Goal: Task Accomplishment & Management: Use online tool/utility

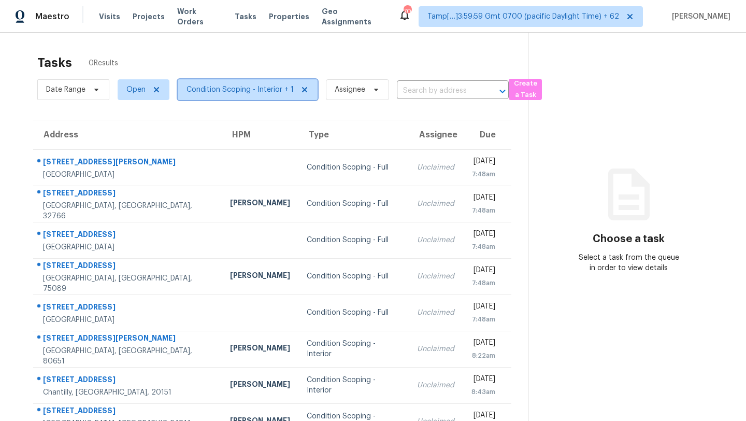
click at [221, 92] on span "Condition Scoping - Interior + 1" at bounding box center [240, 89] width 107 height 10
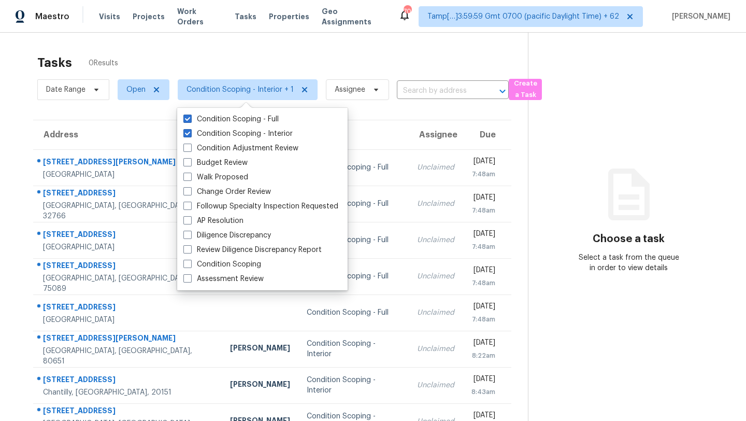
click at [274, 52] on div "Tasks 0 Results" at bounding box center [282, 62] width 491 height 27
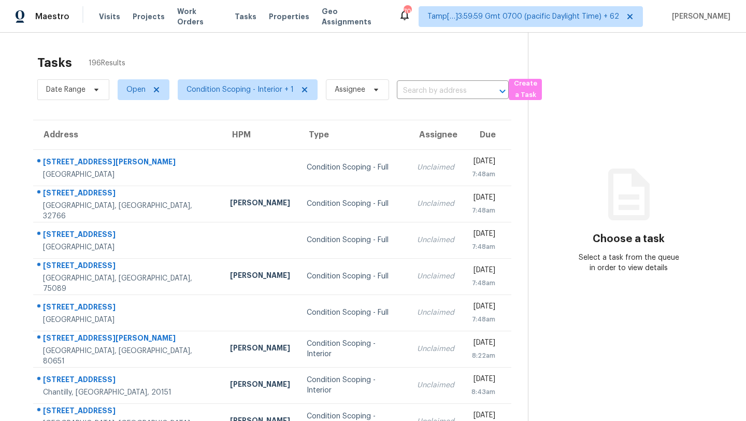
click at [93, 143] on th "Address" at bounding box center [127, 134] width 189 height 29
click at [217, 86] on span "Condition Scoping - Interior + 1" at bounding box center [240, 89] width 107 height 10
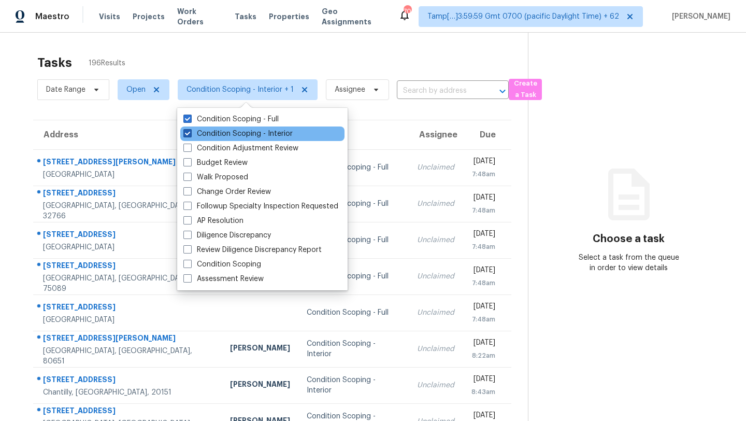
click at [219, 132] on label "Condition Scoping - Interior" at bounding box center [237, 134] width 109 height 10
click at [190, 132] on input "Condition Scoping - Interior" at bounding box center [186, 132] width 7 height 7
checkbox input "false"
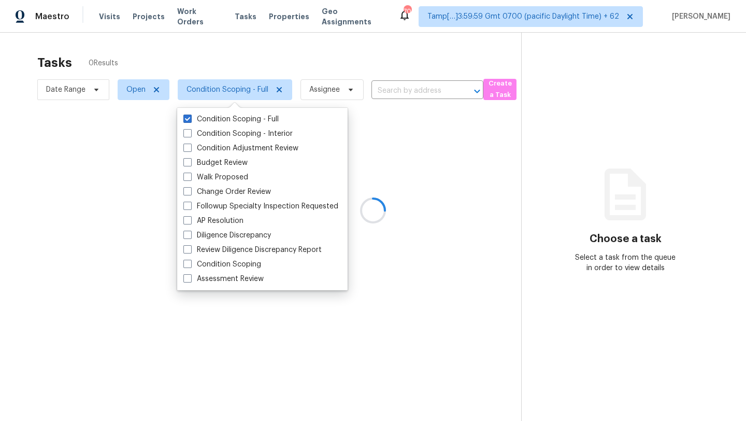
click at [281, 59] on div at bounding box center [373, 210] width 746 height 421
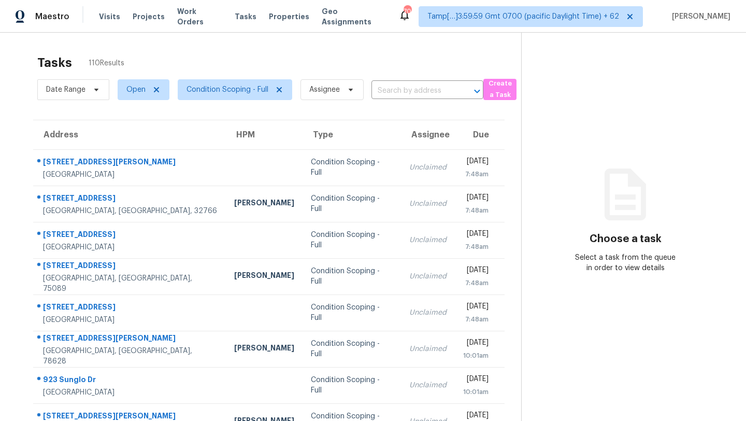
click at [246, 78] on span "Condition Scoping - Full" at bounding box center [230, 89] width 123 height 27
click at [246, 87] on span "Condition Scoping - Full" at bounding box center [228, 89] width 82 height 10
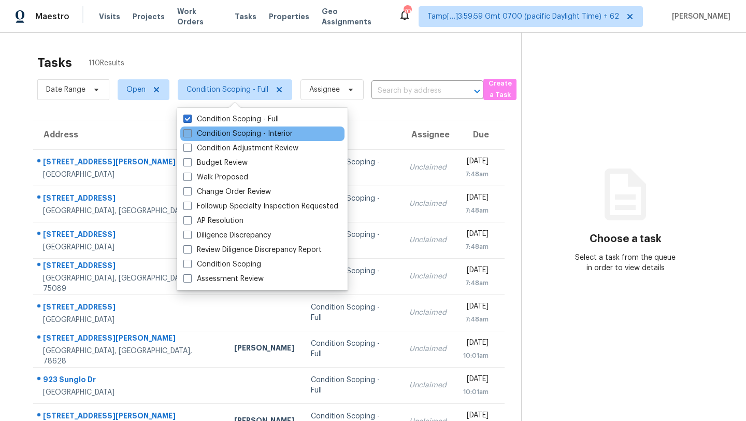
click at [247, 138] on label "Condition Scoping - Interior" at bounding box center [237, 134] width 109 height 10
click at [190, 135] on input "Condition Scoping - Interior" at bounding box center [186, 132] width 7 height 7
checkbox input "true"
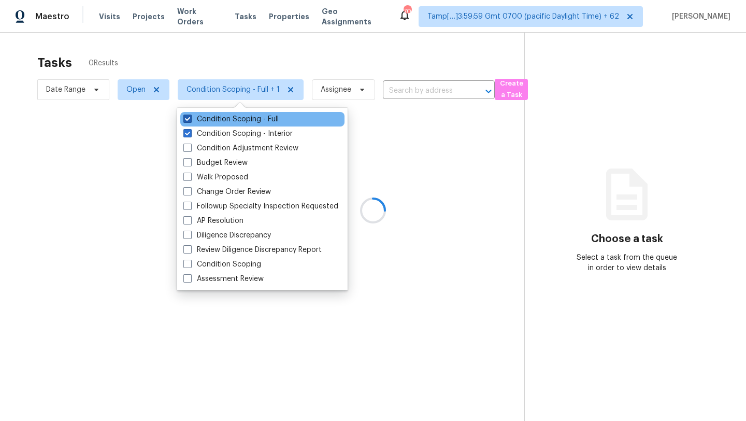
click at [252, 124] on label "Condition Scoping - Full" at bounding box center [230, 119] width 95 height 10
click at [190, 121] on input "Condition Scoping - Full" at bounding box center [186, 117] width 7 height 7
checkbox input "false"
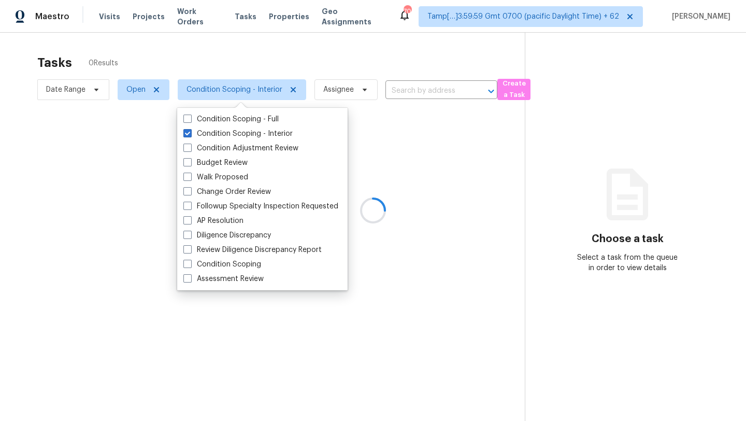
click at [305, 56] on div at bounding box center [373, 210] width 746 height 421
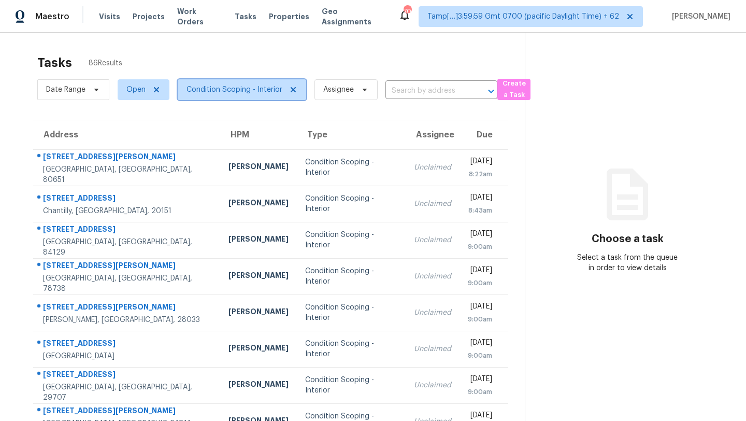
click at [211, 87] on span "Condition Scoping - Interior" at bounding box center [235, 89] width 96 height 10
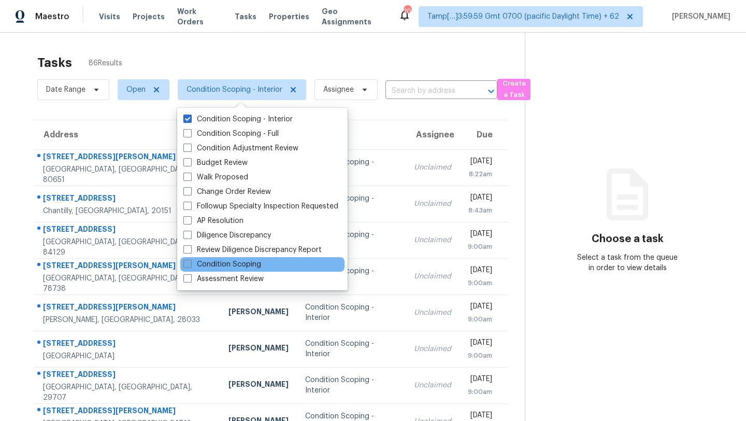
click at [221, 267] on label "Condition Scoping" at bounding box center [222, 264] width 78 height 10
click at [190, 266] on input "Condition Scoping" at bounding box center [186, 262] width 7 height 7
checkbox input "true"
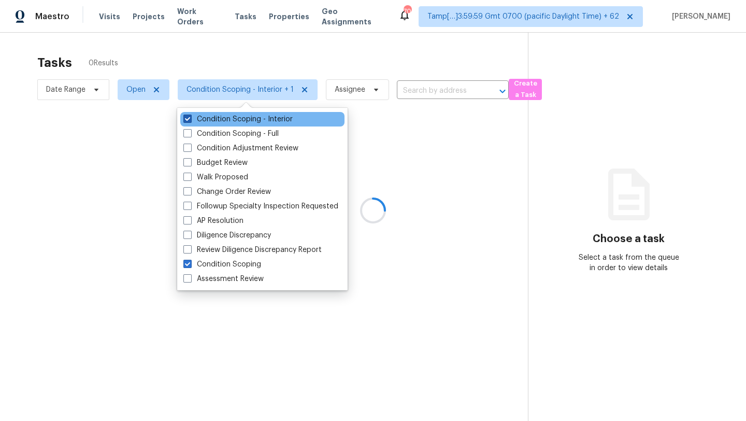
click at [198, 118] on label "Condition Scoping - Interior" at bounding box center [237, 119] width 109 height 10
click at [190, 118] on input "Condition Scoping - Interior" at bounding box center [186, 117] width 7 height 7
checkbox input "false"
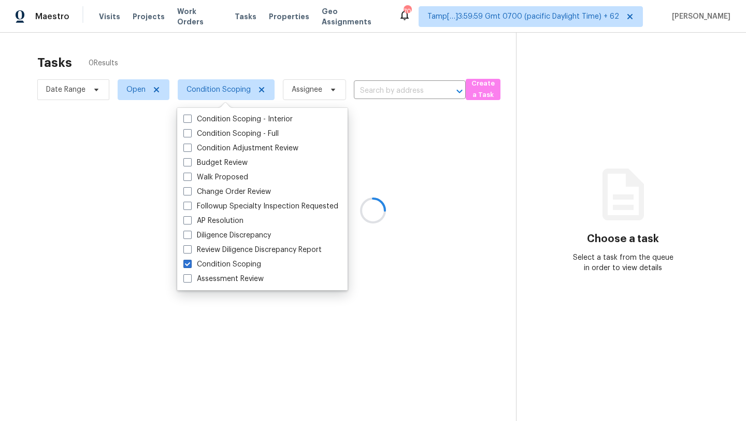
click at [270, 61] on div at bounding box center [373, 210] width 746 height 421
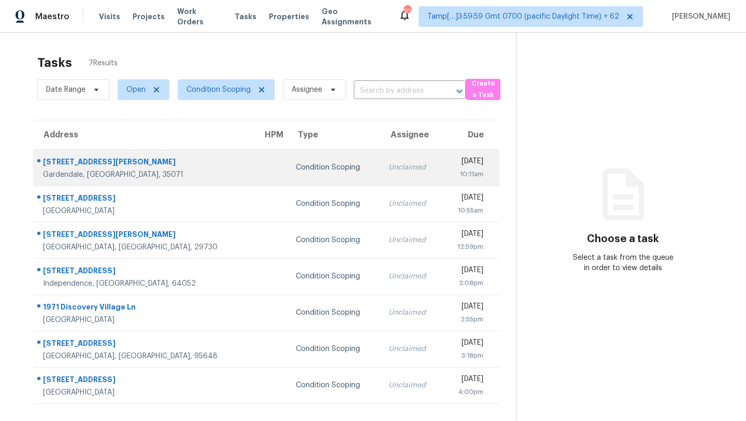
scroll to position [33, 0]
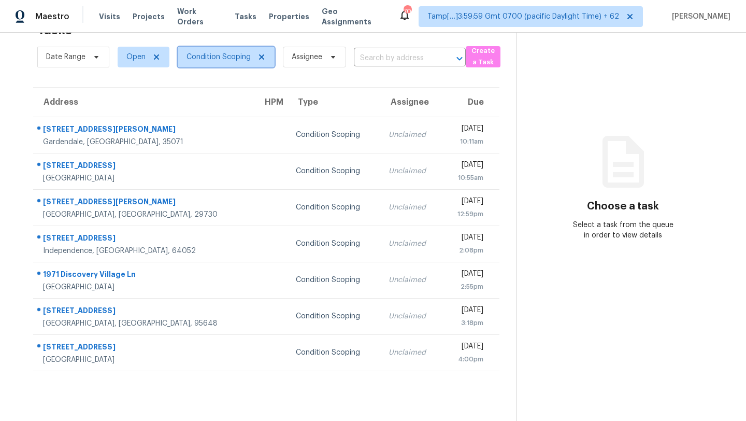
click at [219, 53] on span "Condition Scoping" at bounding box center [219, 57] width 64 height 10
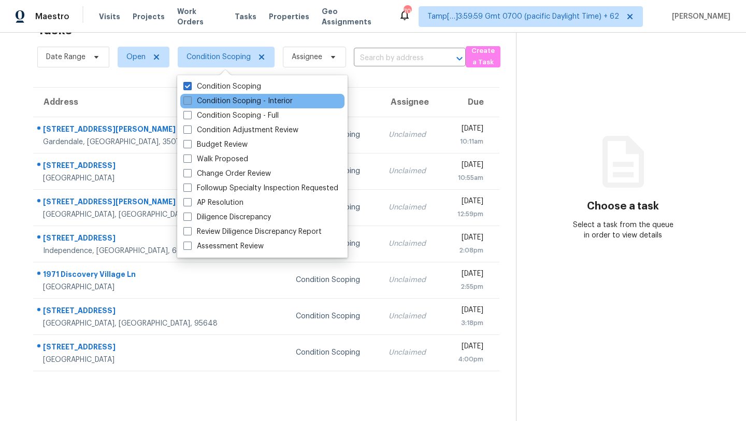
click at [219, 99] on label "Condition Scoping - Interior" at bounding box center [237, 101] width 109 height 10
click at [190, 99] on input "Condition Scoping - Interior" at bounding box center [186, 99] width 7 height 7
checkbox input "true"
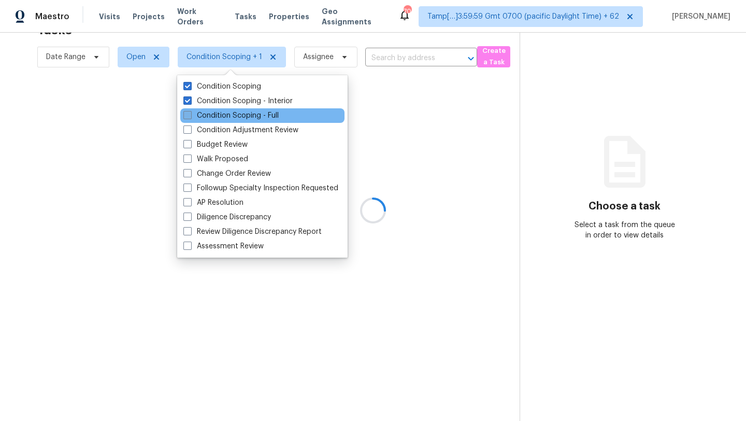
click at [221, 115] on label "Condition Scoping - Full" at bounding box center [230, 115] width 95 height 10
click at [190, 115] on input "Condition Scoping - Full" at bounding box center [186, 113] width 7 height 7
checkbox input "true"
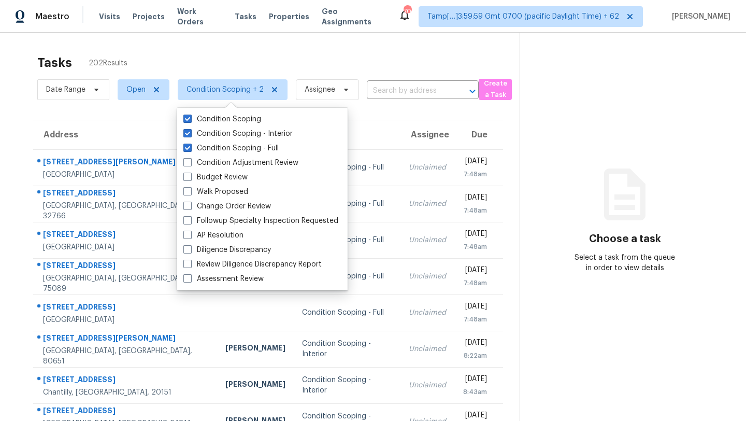
click at [192, 58] on div "Tasks 202 Results" at bounding box center [278, 62] width 482 height 27
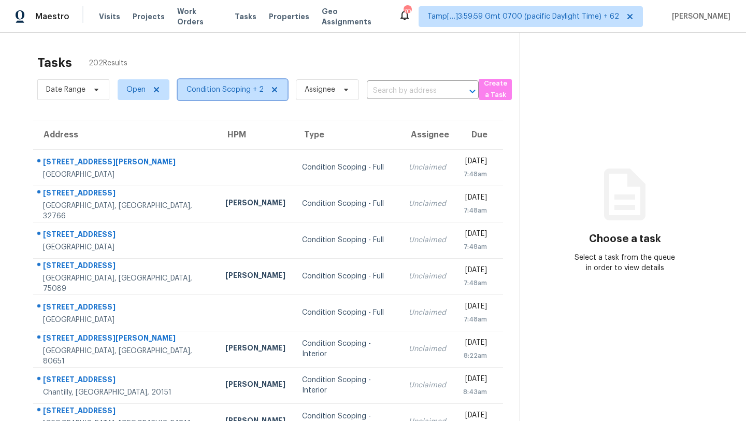
click at [233, 91] on span "Condition Scoping + 2" at bounding box center [225, 89] width 77 height 10
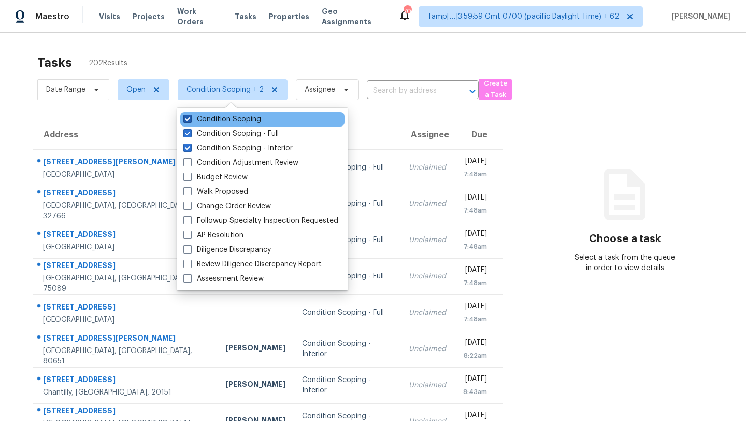
click at [229, 121] on label "Condition Scoping" at bounding box center [222, 119] width 78 height 10
click at [190, 121] on input "Condition Scoping" at bounding box center [186, 117] width 7 height 7
click at [229, 121] on label "Condition Scoping" at bounding box center [222, 119] width 78 height 10
click at [190, 121] on input "Condition Scoping" at bounding box center [186, 117] width 7 height 7
checkbox input "true"
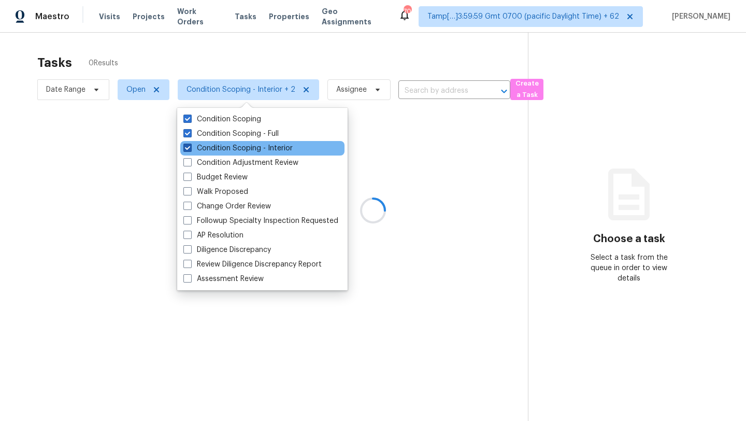
click at [226, 150] on label "Condition Scoping - Interior" at bounding box center [237, 148] width 109 height 10
click at [190, 150] on input "Condition Scoping - Interior" at bounding box center [186, 146] width 7 height 7
checkbox input "false"
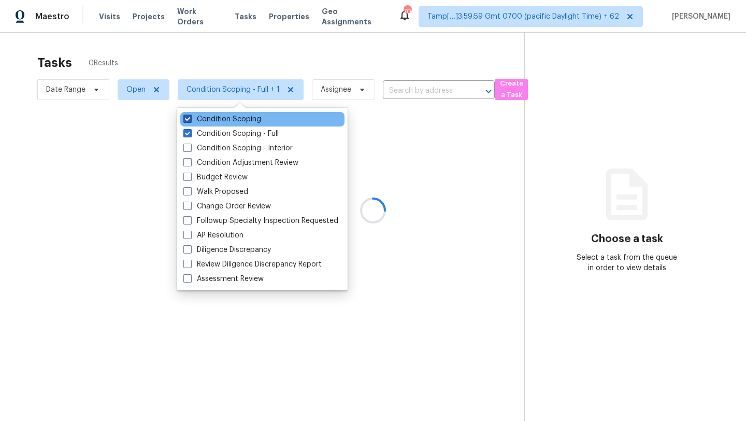
click at [215, 121] on label "Condition Scoping" at bounding box center [222, 119] width 78 height 10
click at [190, 121] on input "Condition Scoping" at bounding box center [186, 117] width 7 height 7
checkbox input "false"
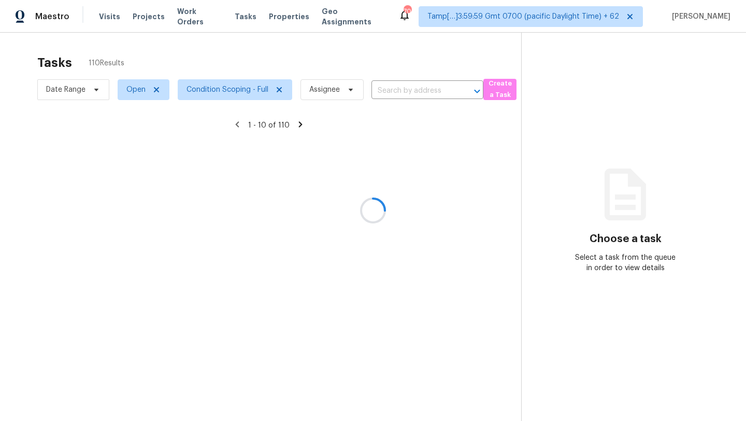
click at [265, 53] on div at bounding box center [373, 210] width 746 height 421
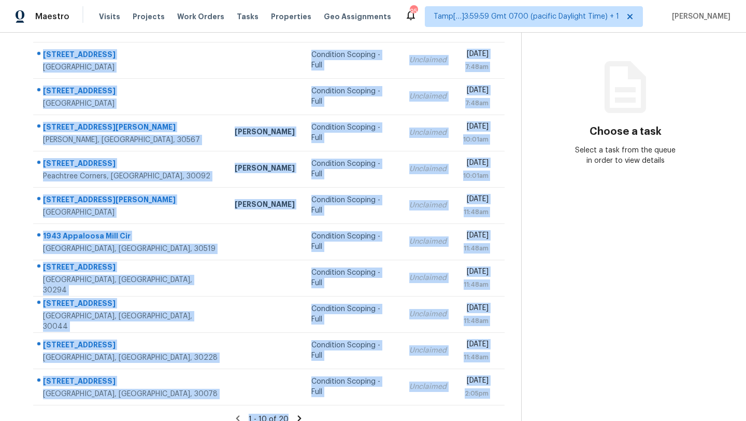
scroll to position [119, 0]
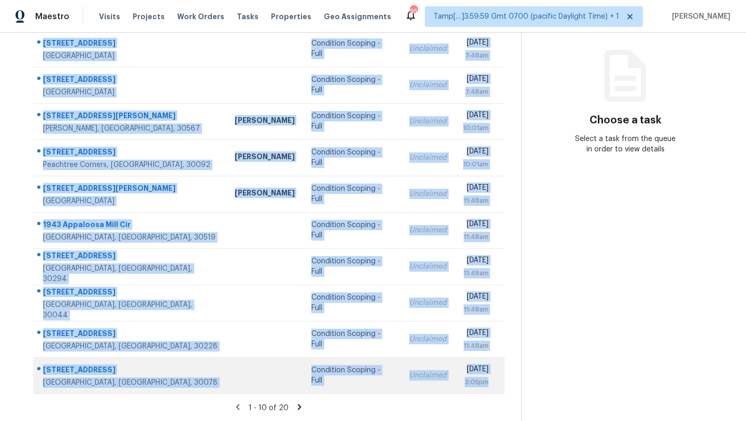
drag, startPoint x: 36, startPoint y: 140, endPoint x: 500, endPoint y: 383, distance: 523.1
click at [500, 383] on tbody "4834 Bexley Dr Stone Mountain, GA, 30083 Condition Scoping - Full Unclaimed Wed…" at bounding box center [269, 212] width 472 height 363
copy tbody "4834 Bexley Dr Stone Mountain, GA, 30083 Condition Scoping - Full Unclaimed Wed…"
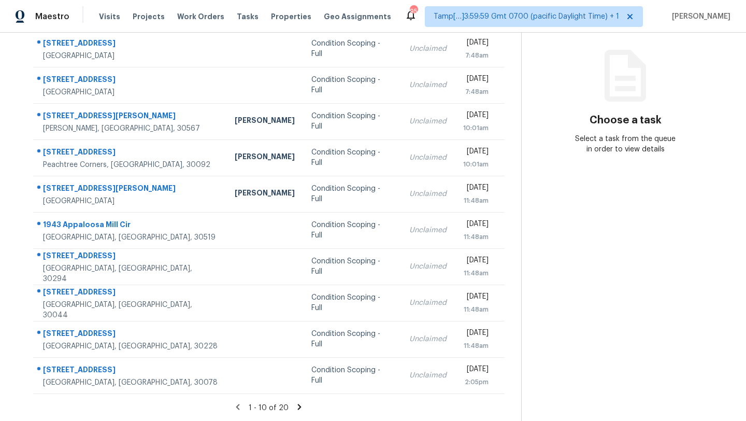
click at [305, 407] on div "1 - 10 of 20" at bounding box center [269, 407] width 505 height 11
click at [298, 405] on icon at bounding box center [300, 407] width 4 height 6
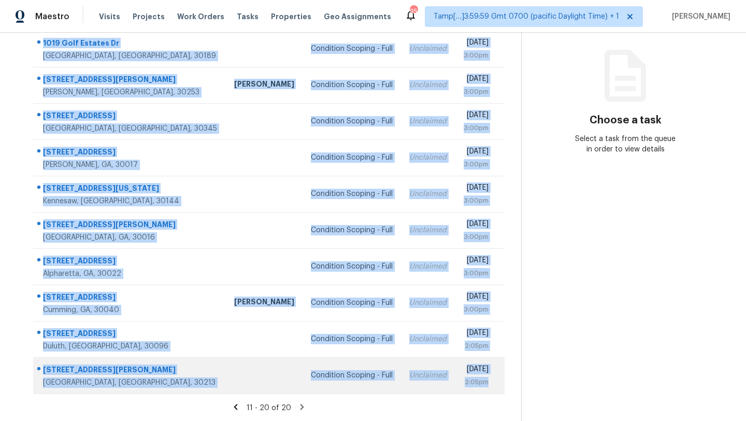
drag, startPoint x: 37, startPoint y: 154, endPoint x: 503, endPoint y: 382, distance: 518.9
click at [503, 383] on tbody "1019 Golf Estates Dr Woodstock, GA, 30189 Condition Scoping - Full Unclaimed We…" at bounding box center [269, 212] width 472 height 363
copy tbody "1019 Golf Estates Dr Woodstock, GA, 30189 Condition Scoping - Full Unclaimed We…"
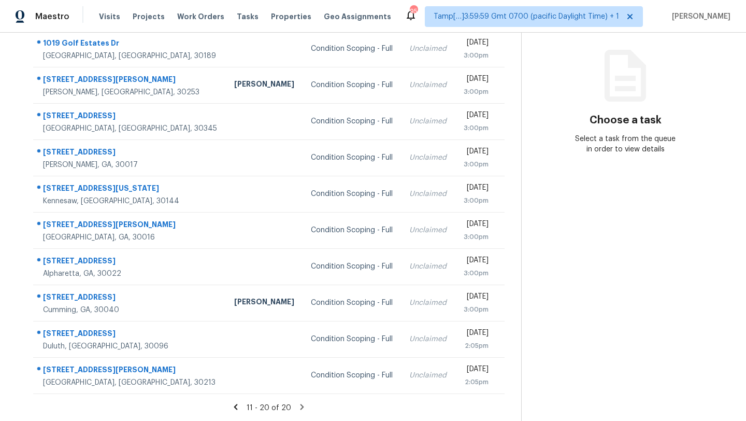
click at [298, 411] on div "11 - 20 of 20" at bounding box center [269, 407] width 505 height 11
click at [299, 407] on icon at bounding box center [301, 406] width 9 height 9
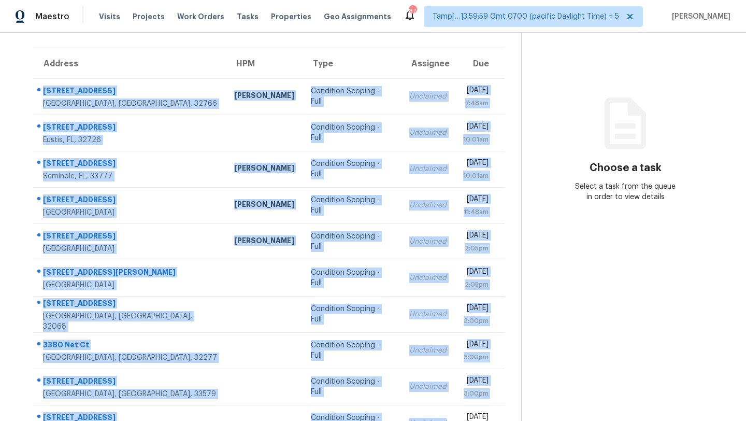
scroll to position [119, 0]
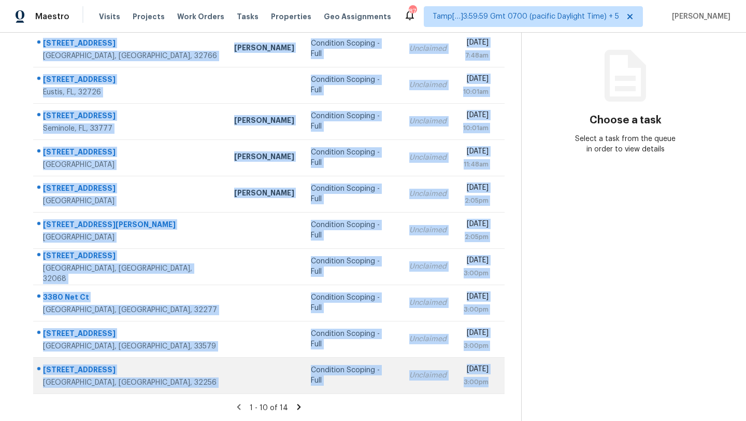
drag, startPoint x: 37, startPoint y: 153, endPoint x: 498, endPoint y: 387, distance: 516.6
click at [498, 387] on tbody "2371 Pinebrook Ct Oviedo, FL, 32766 Tony Brus Condition Scoping - Full Unclaime…" at bounding box center [269, 212] width 472 height 363
copy tbody "2371 Pinebrook Ct Oviedo, FL, 32766 Tony Brus Condition Scoping - Full Unclaime…"
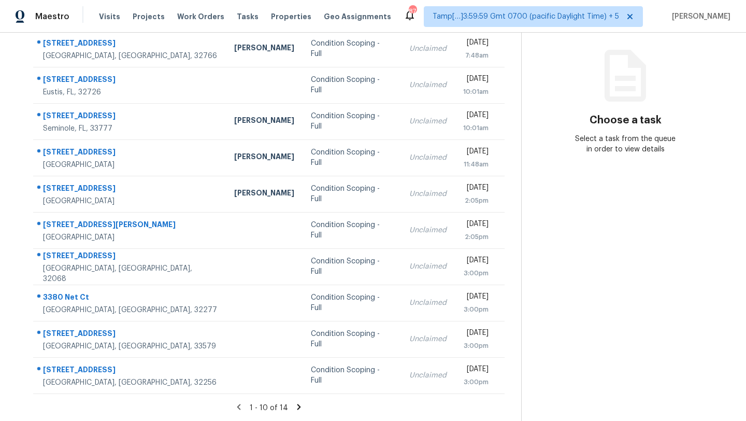
click at [295, 409] on icon at bounding box center [298, 406] width 9 height 9
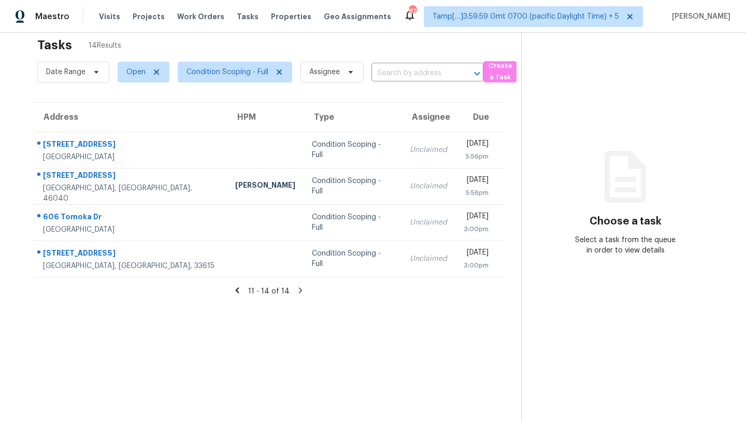
scroll to position [16, 0]
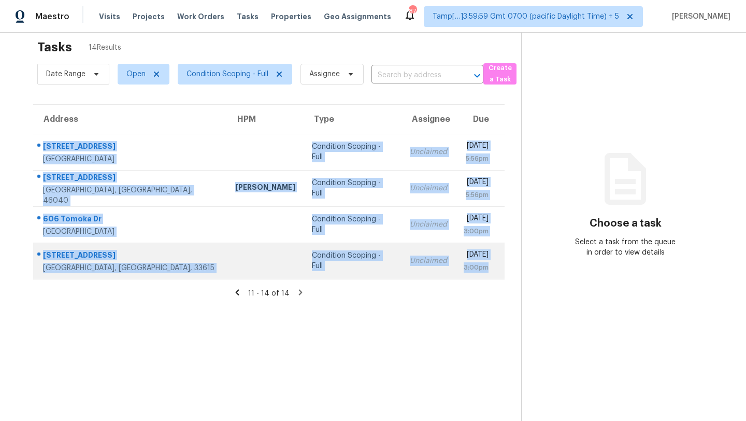
drag, startPoint x: 38, startPoint y: 137, endPoint x: 492, endPoint y: 277, distance: 474.5
click at [492, 277] on tbody "4014 Kostner Ave Dallas, TX, 75216 Condition Scoping - Full Unclaimed Wed, Oct …" at bounding box center [269, 206] width 472 height 145
copy tbody "4014 Kostner Ave Dallas, TX, 75216 Condition Scoping - Full Unclaimed Wed, Oct …"
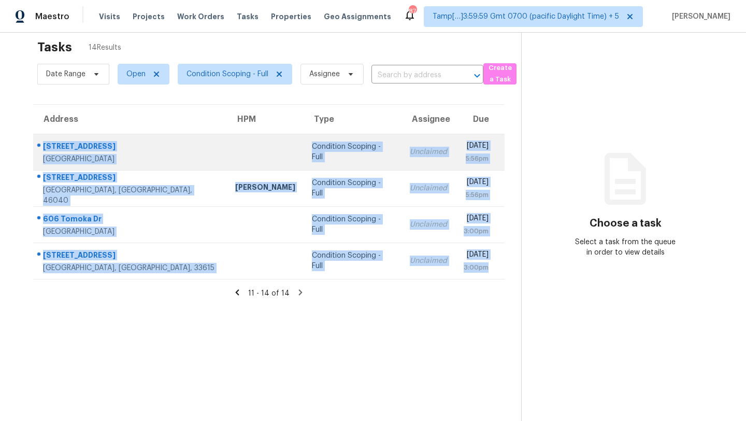
scroll to position [33, 0]
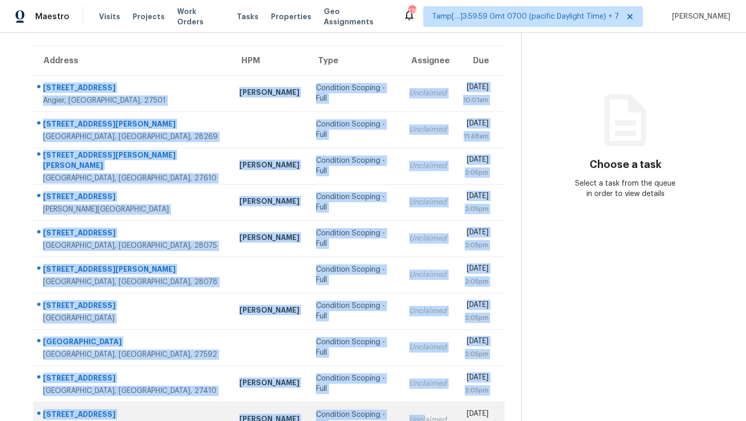
scroll to position [119, 0]
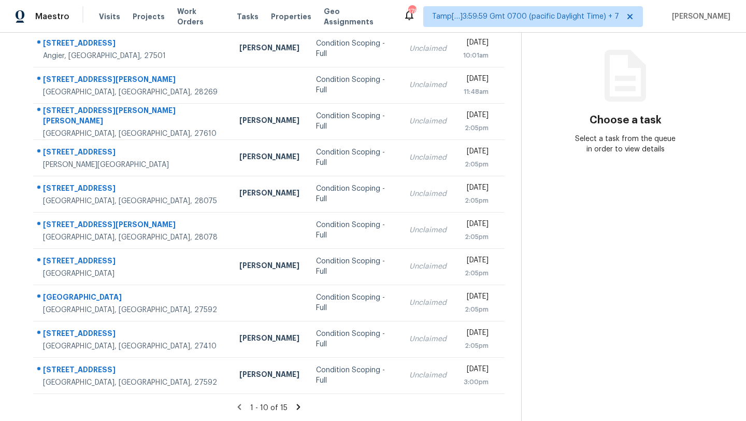
drag, startPoint x: 36, startPoint y: 154, endPoint x: 509, endPoint y: 387, distance: 527.2
click at [509, 387] on div "Address HPM Type Assignee Due 10 Oxford Dr Angier, NC, 27501 Wayne Putnam Condi…" at bounding box center [269, 197] width 505 height 393
copy table "Address HPM Type Assignee Due"
click at [297, 405] on icon at bounding box center [299, 407] width 4 height 6
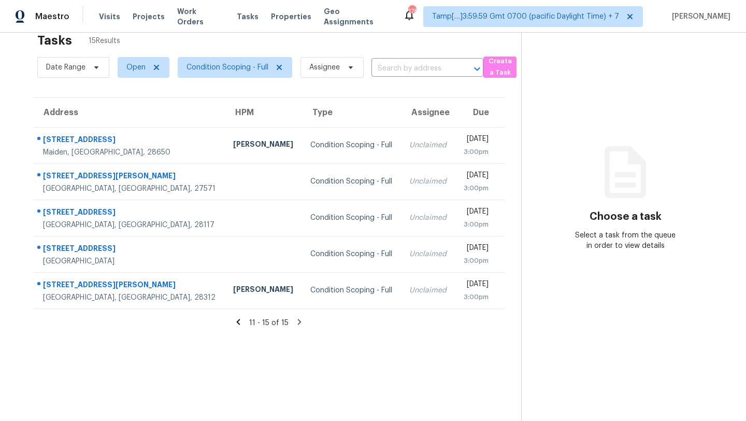
scroll to position [21, 0]
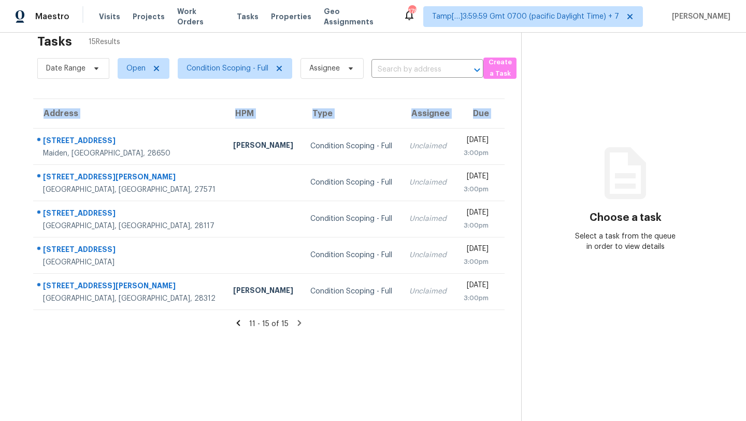
drag, startPoint x: 34, startPoint y: 134, endPoint x: 512, endPoint y: 289, distance: 502.8
click at [512, 290] on div "Address HPM Type Assignee Due 901 Island Ford Rd Maiden, NC, 28650 Greg Janiak …" at bounding box center [269, 203] width 505 height 211
copy table "Address HPM Type Assignee Due"
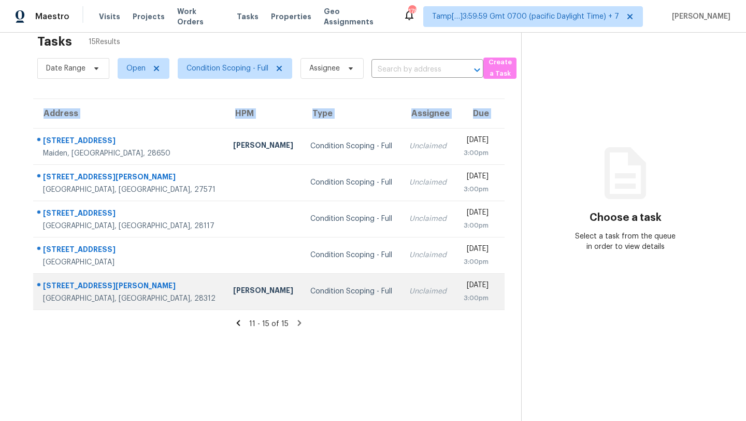
scroll to position [33, 0]
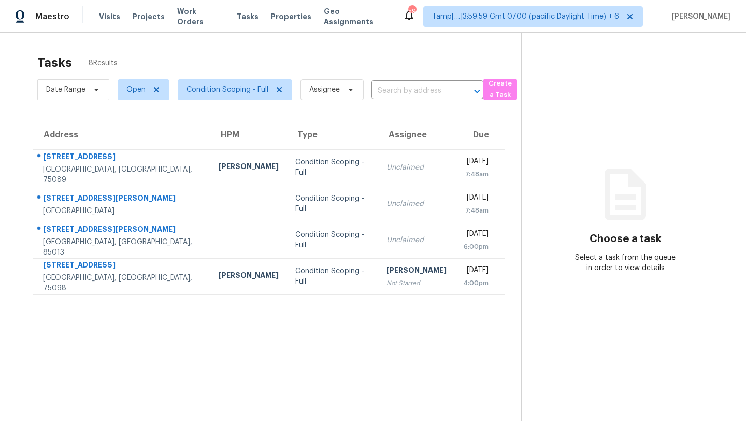
scroll to position [33, 0]
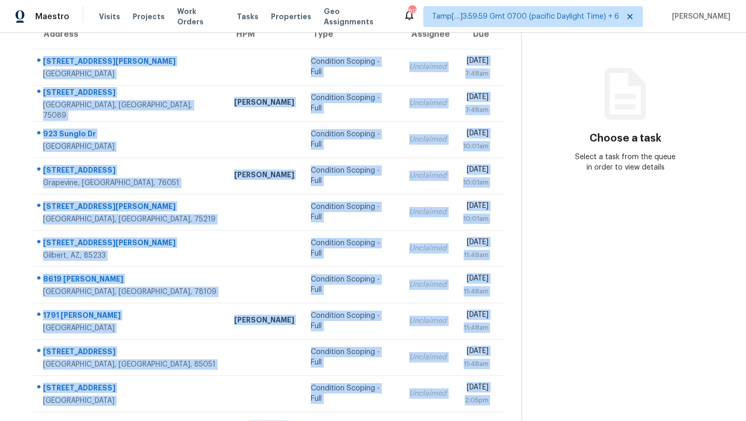
scroll to position [119, 0]
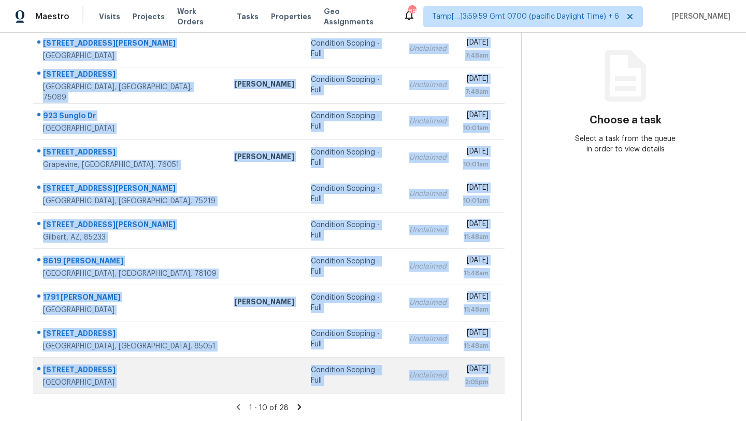
drag, startPoint x: 34, startPoint y: 78, endPoint x: 499, endPoint y: 387, distance: 557.6
click at [499, 387] on tbody "[STREET_ADDRESS][PERSON_NAME] Condition Scoping - Full Unclaimed [DATE] 7:48am …" at bounding box center [269, 212] width 472 height 363
copy tbody "[STREET_ADDRESS][PERSON_NAME] Condition Scoping - Full Unclaimed [DATE] 7:48am …"
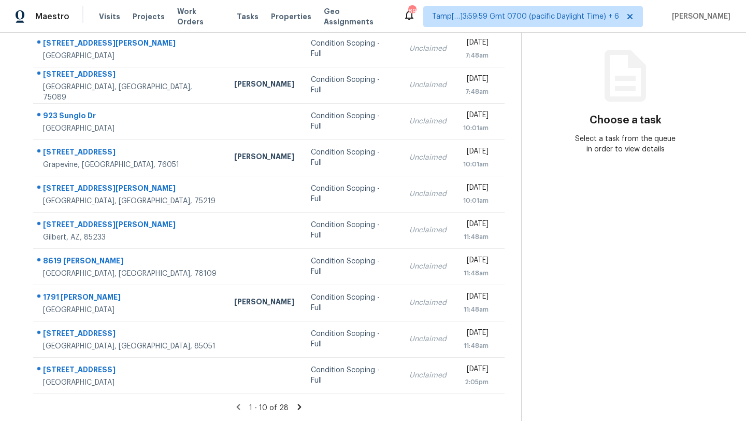
click at [298, 401] on section "Tasks 28 Results Date Range Open Condition Scoping - Full Assignee ​ Create a T…" at bounding box center [269, 176] width 505 height 491
click at [298, 409] on icon at bounding box center [299, 406] width 9 height 9
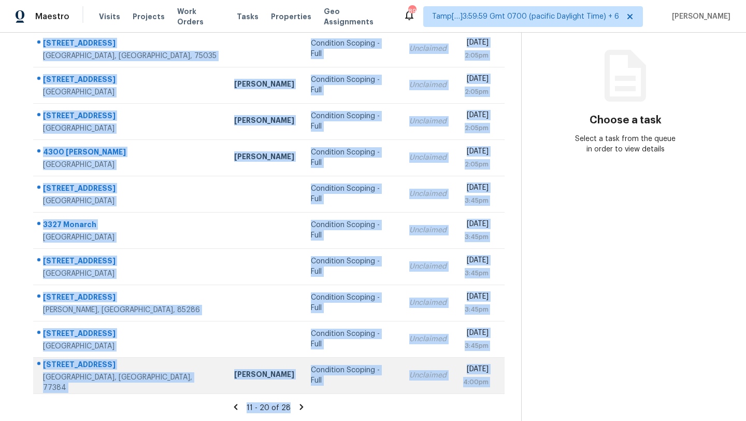
drag, startPoint x: 35, startPoint y: 86, endPoint x: 502, endPoint y: 372, distance: 546.8
click at [501, 372] on tbody "[STREET_ADDRESS] Condition Scoping - Full Unclaimed [DATE] 2:05pm [STREET_ADDRE…" at bounding box center [269, 212] width 472 height 363
copy tbody "[STREET_ADDRESS] Condition Scoping - Full Unclaimed [DATE] 2:05pm [STREET_ADDRE…"
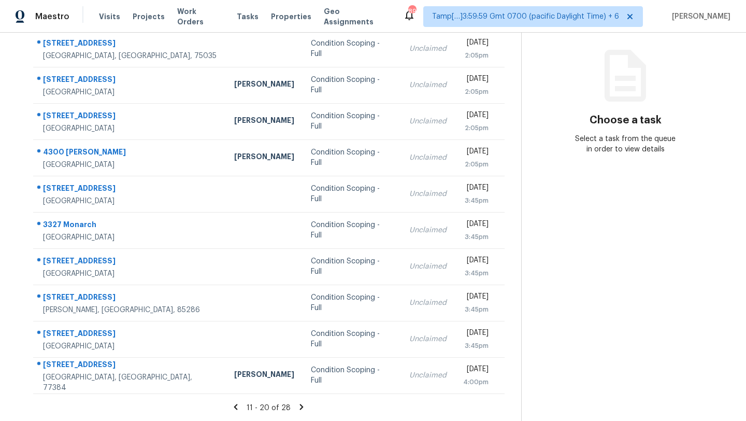
click at [301, 402] on icon at bounding box center [301, 406] width 9 height 9
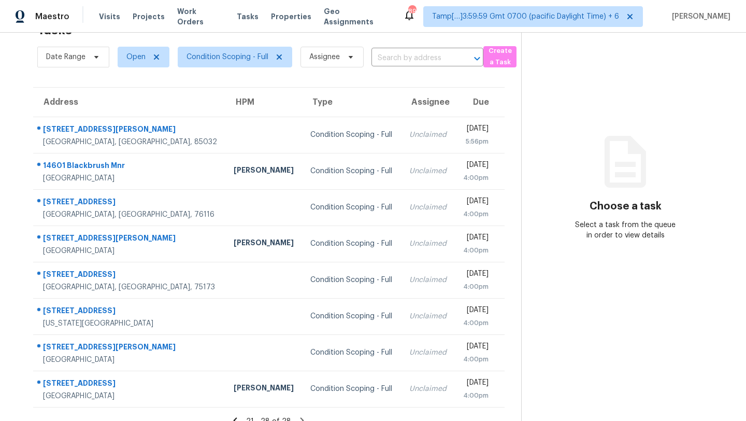
scroll to position [46, 0]
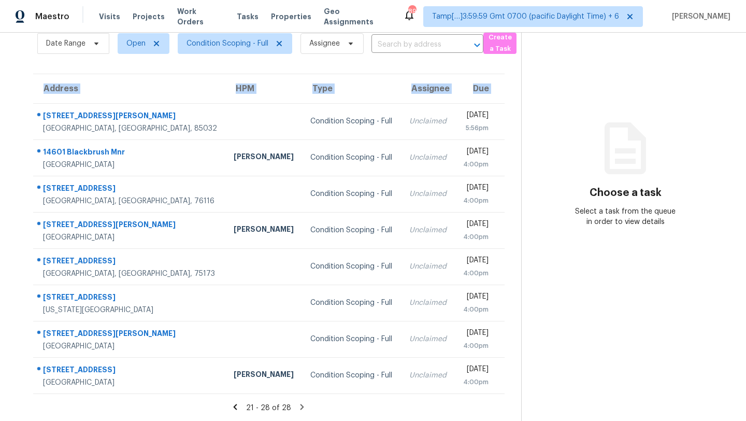
drag, startPoint x: 36, startPoint y: 109, endPoint x: 509, endPoint y: 385, distance: 547.1
click at [509, 385] on div "Address HPM Type Assignee Due 4503 E Saint John Rd Phoenix, AZ, 85032 Condition…" at bounding box center [269, 234] width 505 height 320
copy table "Address HPM Type Assignee Due"
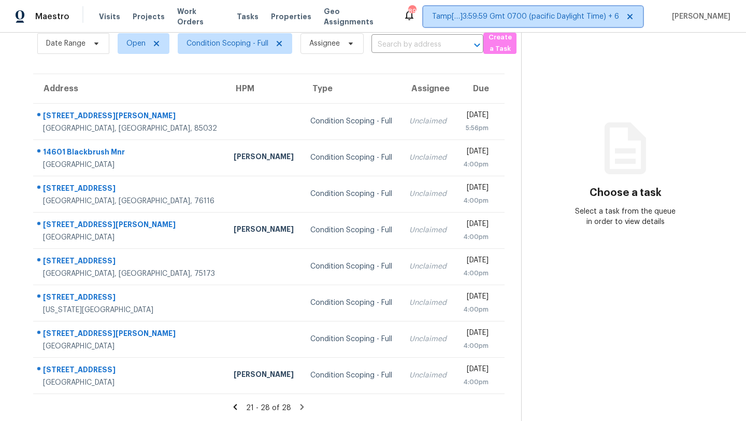
click at [551, 18] on span "Tamp[…]3:59:59 Gmt 0700 (pacific Daylight Time) + 6" at bounding box center [525, 16] width 187 height 10
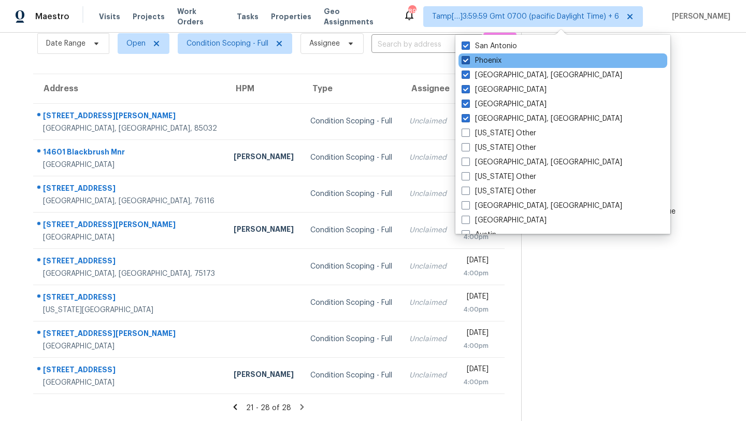
click at [484, 62] on label "Phoenix" at bounding box center [482, 60] width 40 height 10
click at [468, 62] on input "Phoenix" at bounding box center [465, 58] width 7 height 7
checkbox input "false"
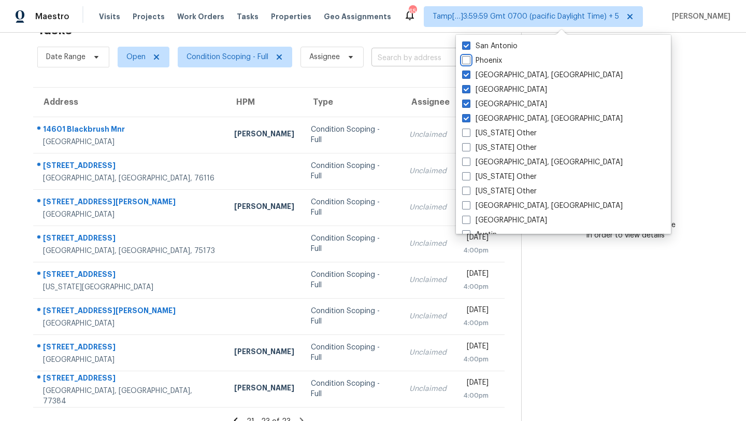
scroll to position [46, 0]
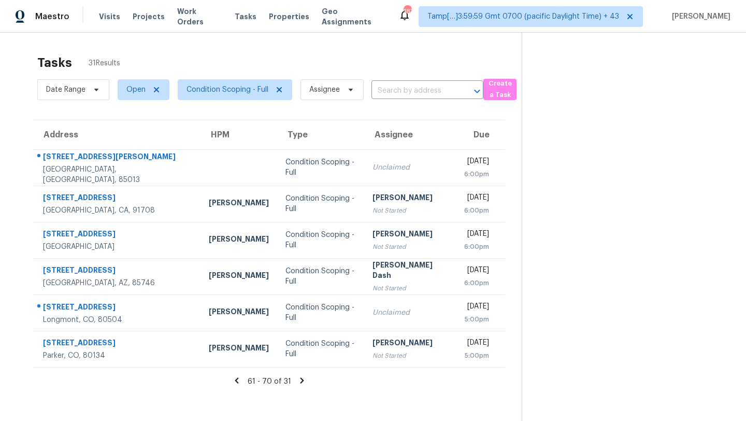
scroll to position [22, 0]
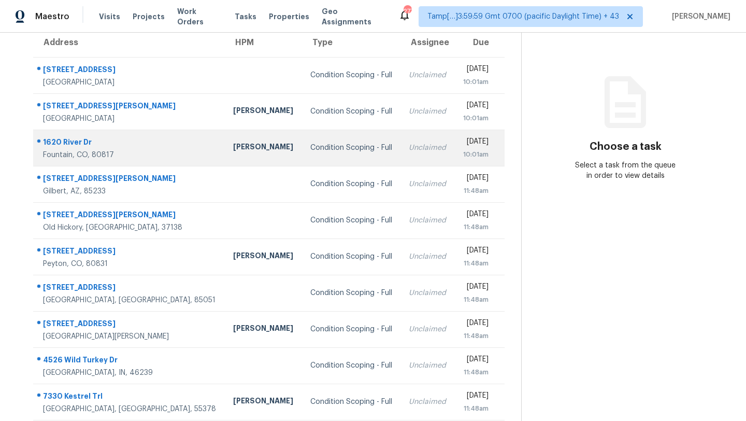
scroll to position [66, 0]
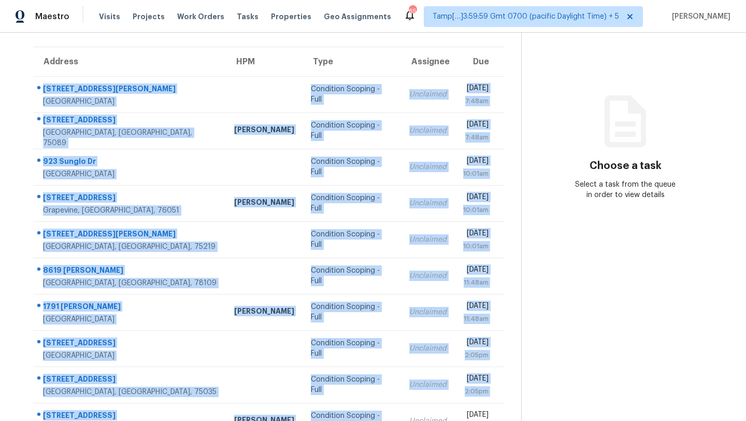
scroll to position [119, 0]
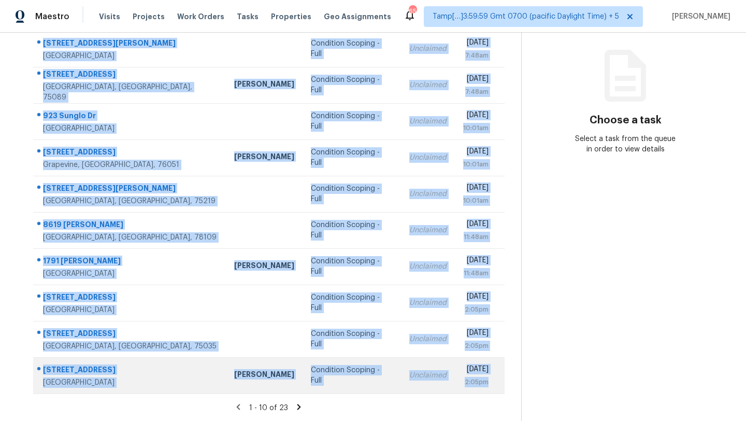
drag, startPoint x: 36, startPoint y: 151, endPoint x: 502, endPoint y: 386, distance: 522.1
click at [502, 386] on tbody "[STREET_ADDRESS][PERSON_NAME] Condition Scoping - Full Unclaimed [DATE] 7:48am …" at bounding box center [269, 212] width 472 height 363
copy tbody "[STREET_ADDRESS][PERSON_NAME] Condition Scoping - Full Unclaimed [DATE] 7:48am …"
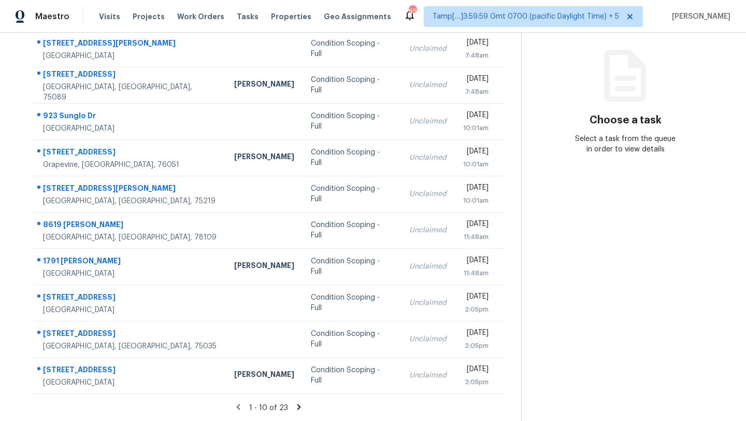
click at [299, 415] on section "Tasks 23 Results Date Range Open Condition Scoping - Full Assignee ​ Create a T…" at bounding box center [269, 176] width 505 height 491
click at [299, 410] on icon at bounding box center [298, 406] width 9 height 9
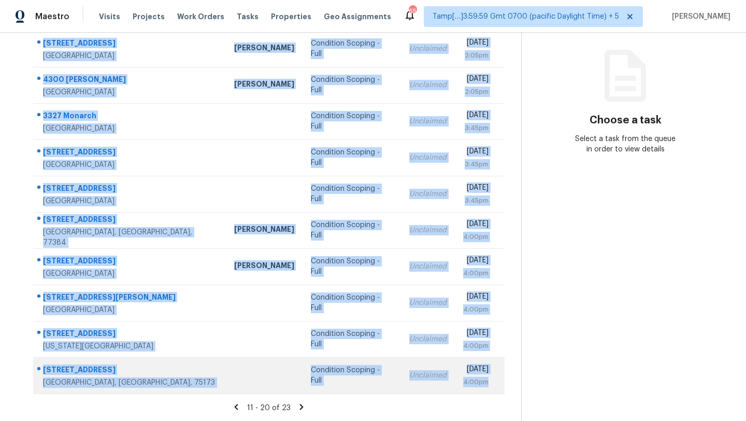
drag, startPoint x: 36, startPoint y: 73, endPoint x: 490, endPoint y: 388, distance: 552.7
click at [490, 388] on tbody "[STREET_ADDRESS] [PERSON_NAME] Condition Scoping - Full Unclaimed [DATE] 2:05pm…" at bounding box center [269, 212] width 472 height 363
copy tbody "[STREET_ADDRESS] [PERSON_NAME] Condition Scoping - Full Unclaimed [DATE] 2:05pm…"
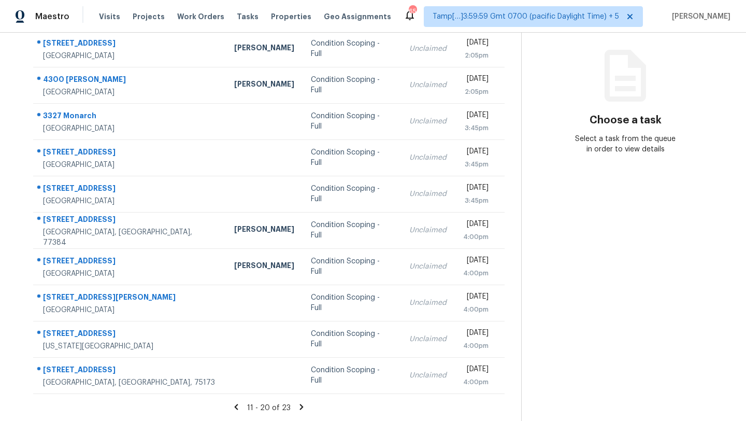
click at [300, 407] on icon at bounding box center [302, 407] width 4 height 6
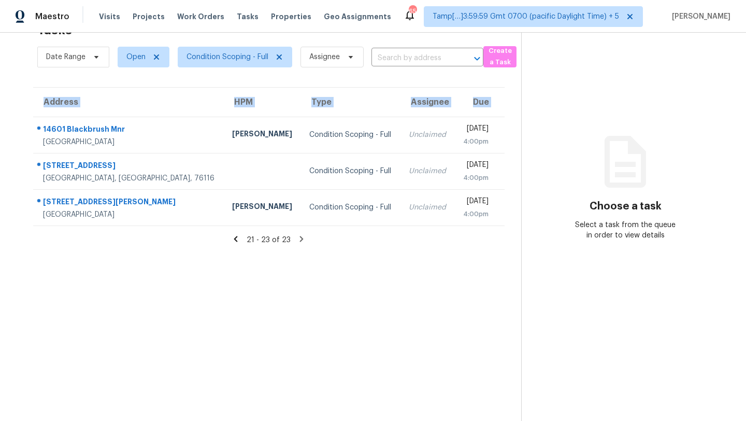
drag, startPoint x: 36, startPoint y: 121, endPoint x: 506, endPoint y: 220, distance: 480.3
click at [506, 220] on div "Address HPM Type Assignee Due [STREET_ADDRESS] [PERSON_NAME] Condition Scoping …" at bounding box center [269, 156] width 505 height 139
copy table "Address HPM Type Assignee Due"
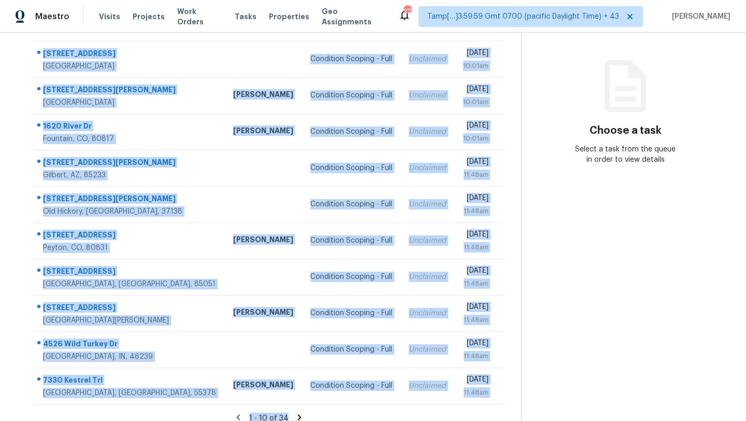
scroll to position [119, 0]
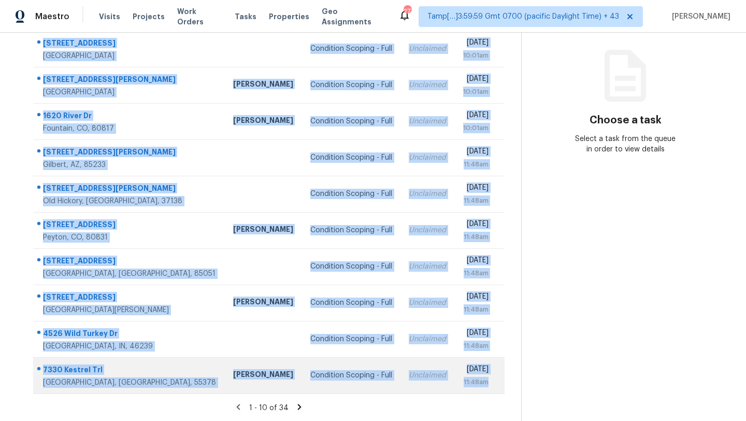
drag, startPoint x: 36, startPoint y: 152, endPoint x: 490, endPoint y: 382, distance: 508.9
click at [490, 382] on tbody "[STREET_ADDRESS] Condition Scoping - Full Unclaimed [DATE] 10:01am [STREET_ADDR…" at bounding box center [269, 212] width 472 height 363
copy tbody "[STREET_ADDRESS] Condition Scoping - Full Unclaimed [DATE] 10:01am [STREET_ADDR…"
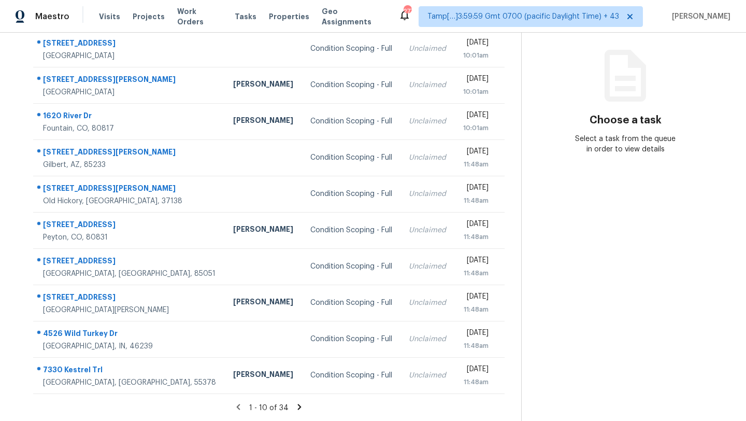
click at [298, 406] on icon at bounding box center [300, 407] width 4 height 6
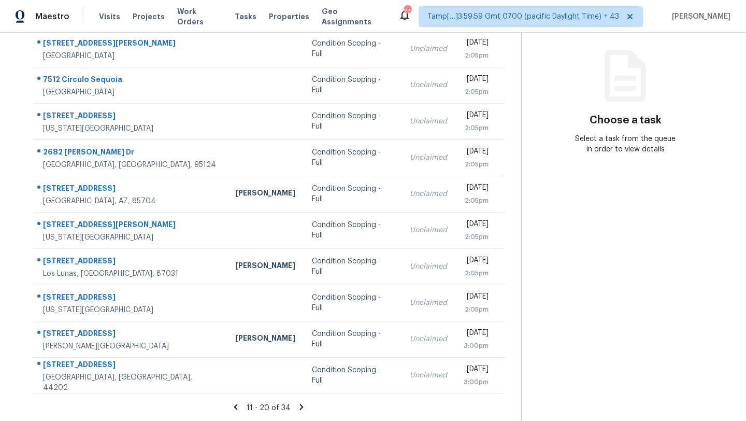
drag, startPoint x: 35, startPoint y: 66, endPoint x: 507, endPoint y: 369, distance: 560.6
click at [507, 369] on div "Address HPM Type Assignee Due [STREET_ADDRESS][PERSON_NAME] Condition Scoping -…" at bounding box center [269, 197] width 505 height 393
copy table "Address HPM Type Assignee Due"
click at [304, 403] on icon at bounding box center [301, 406] width 9 height 9
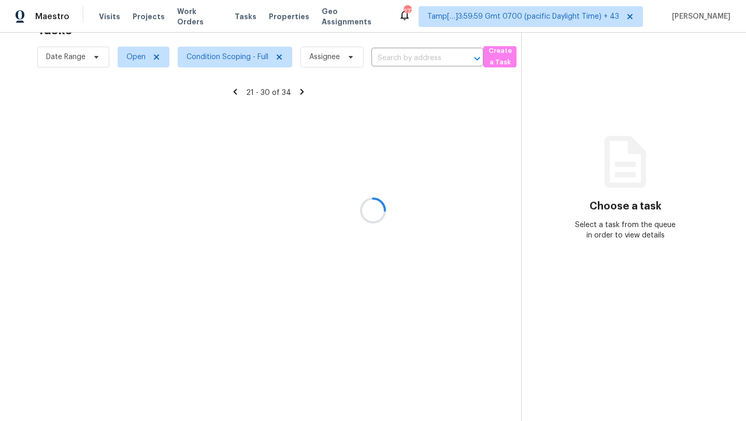
scroll to position [33, 0]
click at [304, 402] on div at bounding box center [373, 210] width 746 height 421
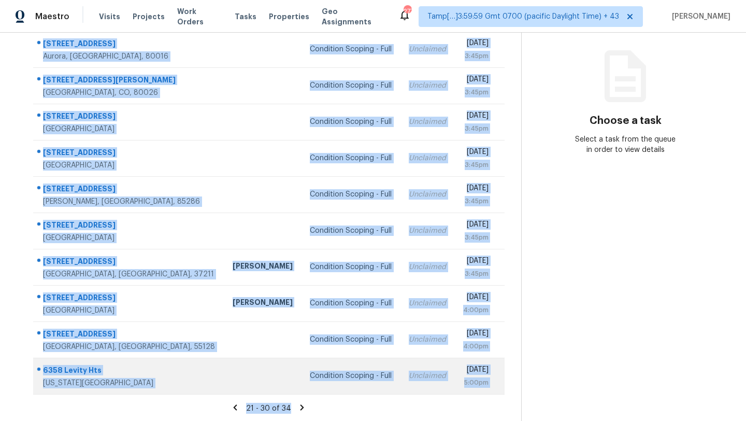
scroll to position [119, 0]
drag, startPoint x: 35, startPoint y: 131, endPoint x: 492, endPoint y: 382, distance: 521.8
click at [492, 382] on tbody "[STREET_ADDRESS] Condition Scoping - Full Unclaimed [DATE] 3:45pm [STREET_ADDRE…" at bounding box center [269, 212] width 472 height 363
copy tbody "[STREET_ADDRESS] Condition Scoping - Full Unclaimed [DATE] 3:45pm [STREET_ADDRE…"
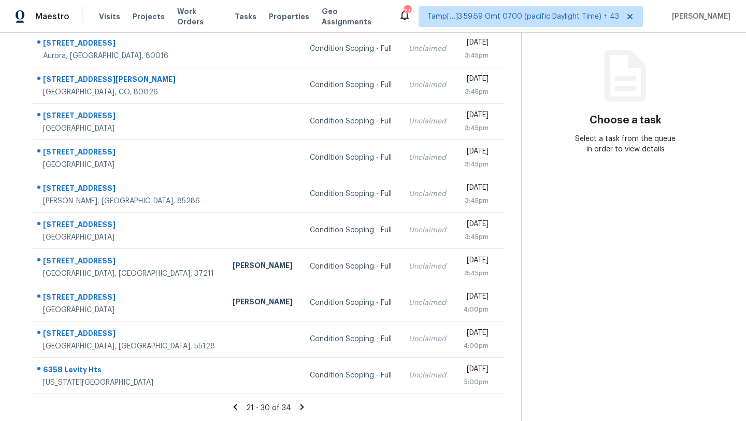
click at [300, 406] on icon at bounding box center [301, 406] width 9 height 9
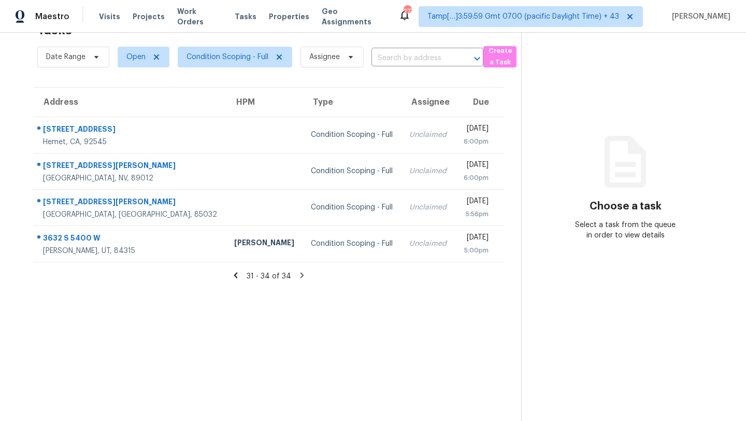
scroll to position [0, 0]
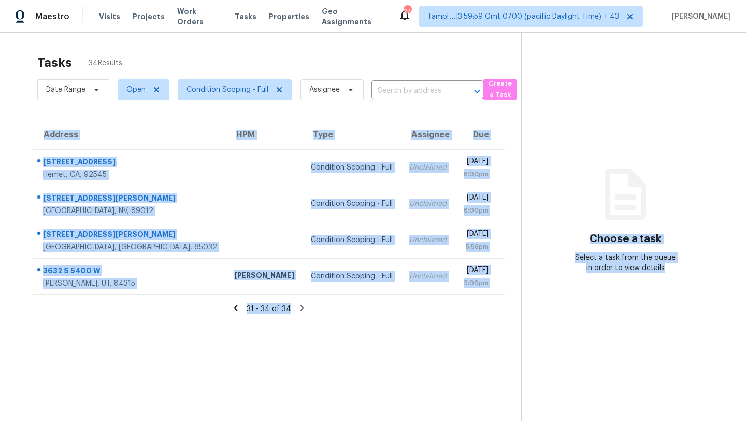
drag, startPoint x: 33, startPoint y: 153, endPoint x: 521, endPoint y: 292, distance: 508.0
click at [521, 293] on div "Tasks 34 Results Date Range Open Condition Scoping - Full Assignee ​ Create a T…" at bounding box center [373, 243] width 746 height 421
click at [417, 373] on section "Tasks 34 Results Date Range Open Condition Scoping - Full Assignee ​ Create a T…" at bounding box center [269, 251] width 505 height 404
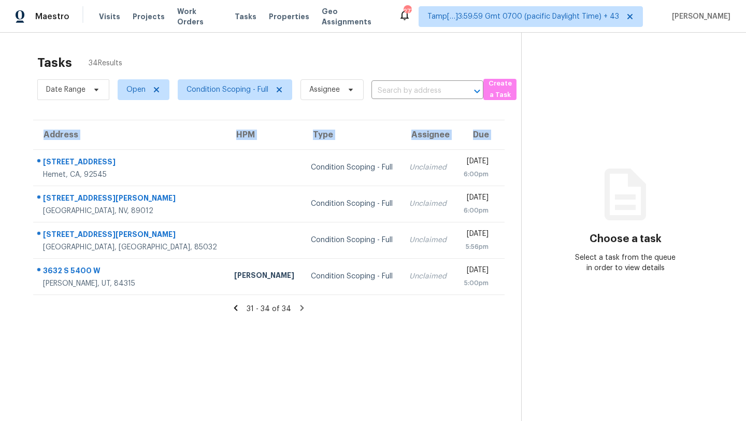
drag, startPoint x: 35, startPoint y: 154, endPoint x: 507, endPoint y: 285, distance: 489.9
click at [507, 285] on div "Address HPM Type Assignee Due [STREET_ADDRESS] Condition Scoping - Full Unclaim…" at bounding box center [269, 207] width 505 height 175
copy table "Address HPM Type Assignee Due"
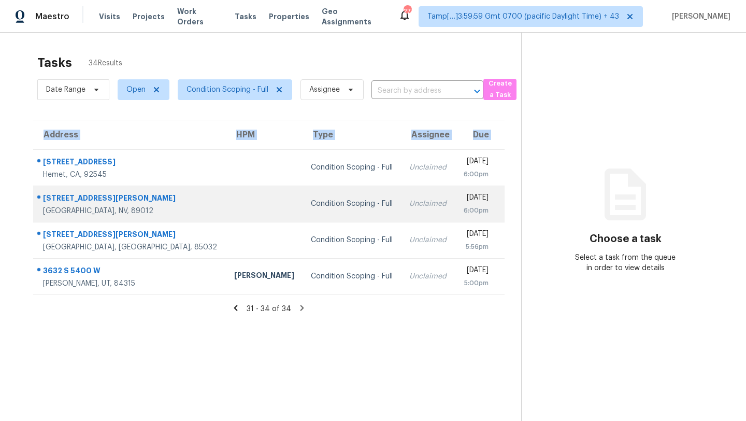
click at [303, 209] on td "Condition Scoping - Full" at bounding box center [352, 204] width 98 height 36
